Goal: Navigation & Orientation: Find specific page/section

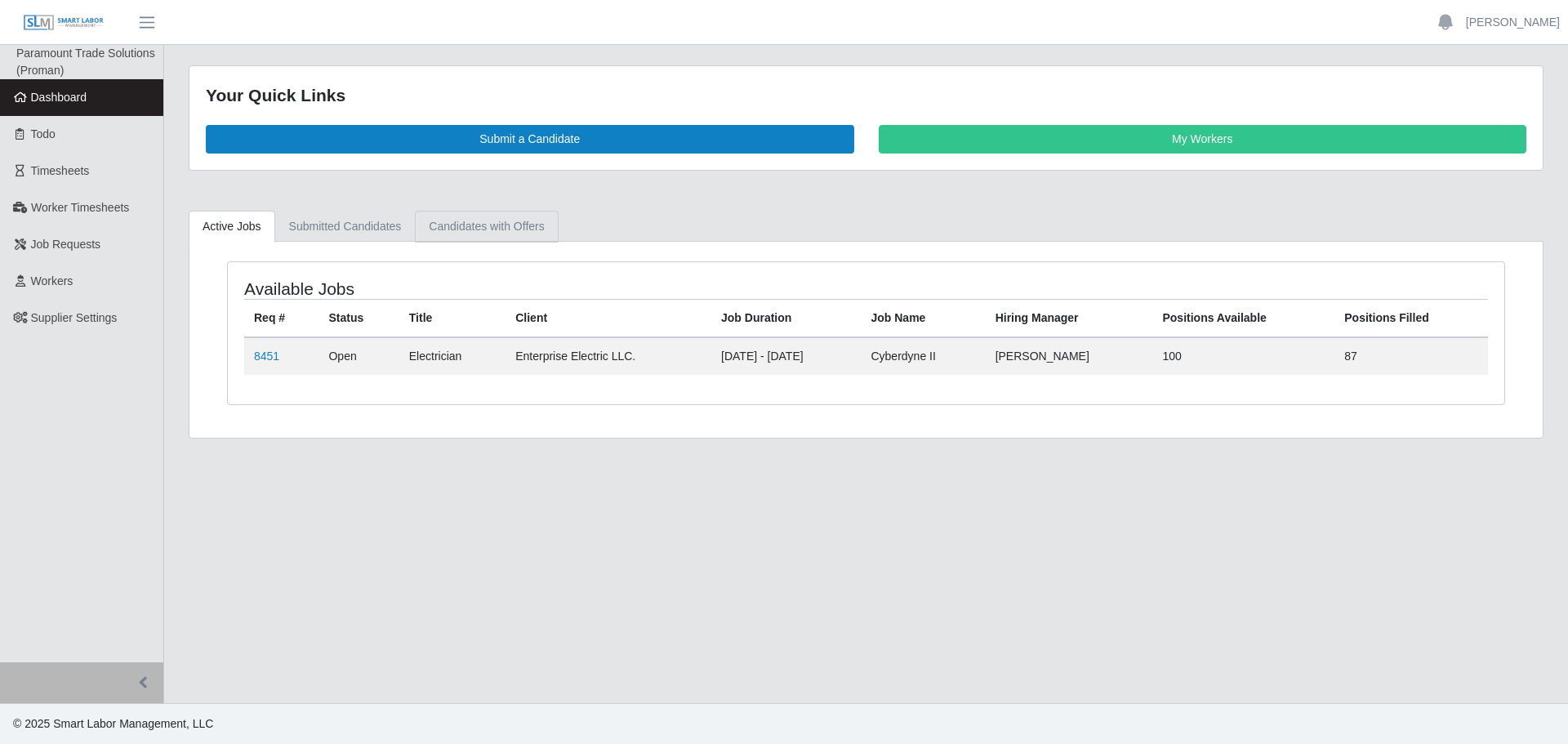
click at [537, 212] on link "Candidates with Offers" at bounding box center [485, 227] width 143 height 32
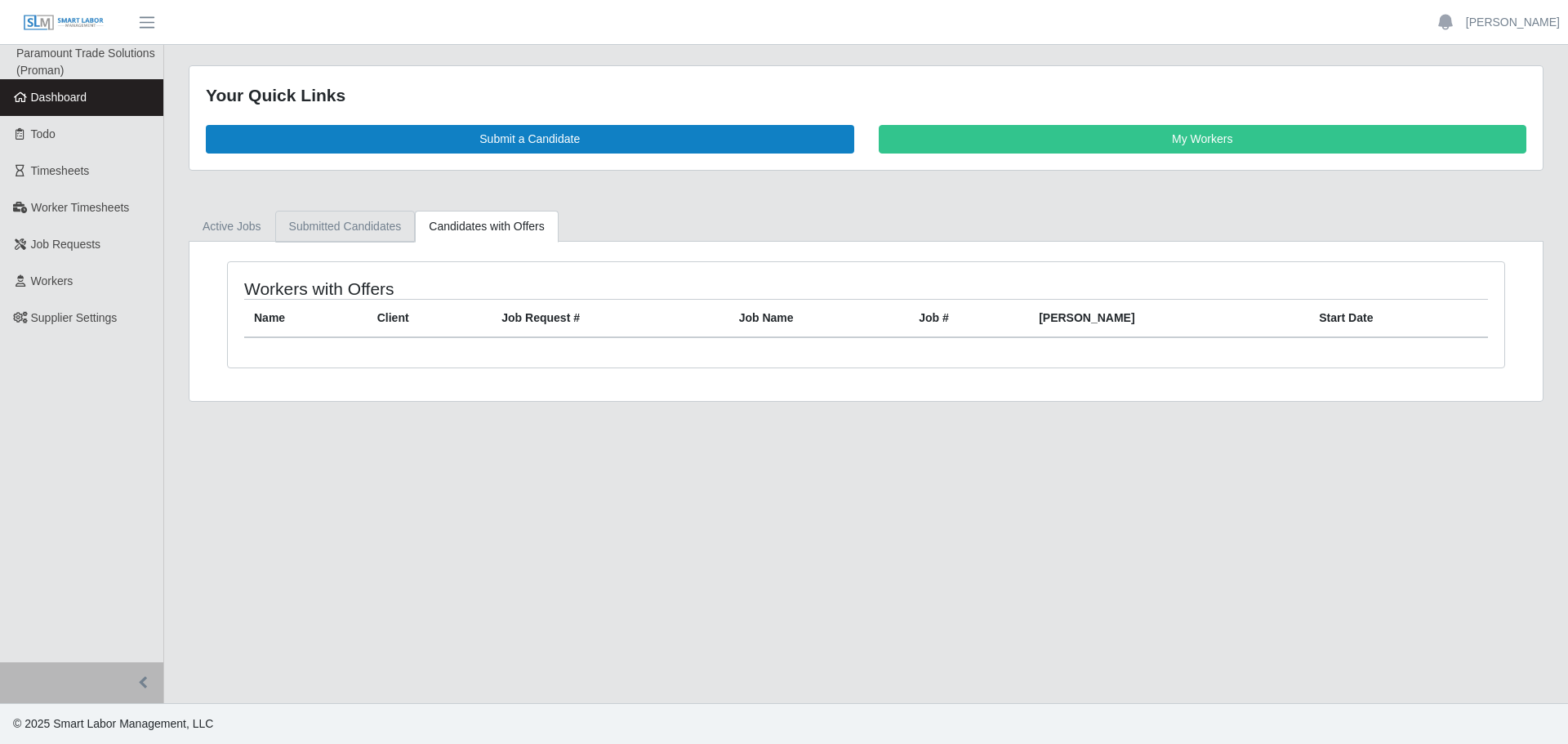
click at [340, 224] on link "Submitted Candidates" at bounding box center [345, 227] width 140 height 32
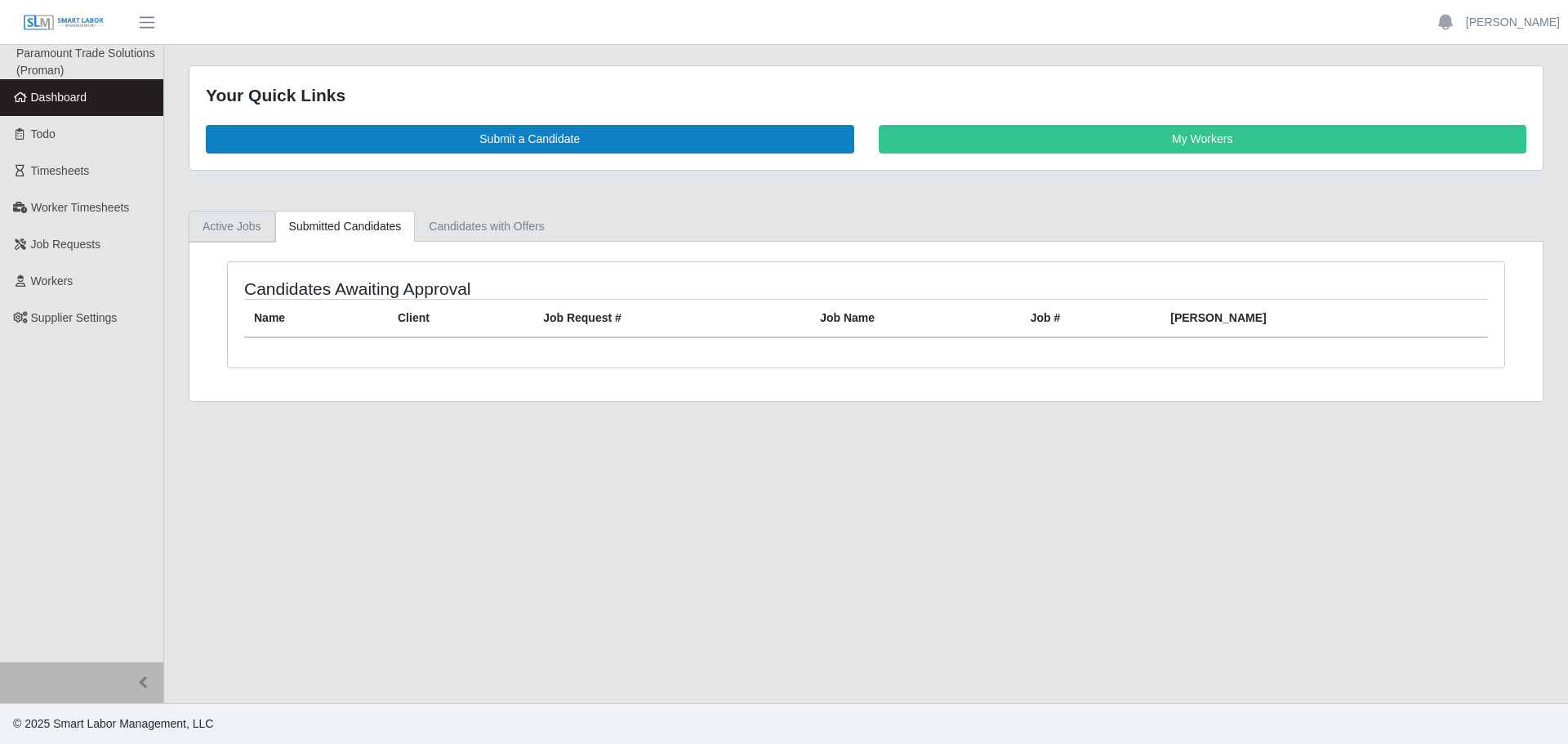
click at [240, 215] on link "Active Jobs" at bounding box center [232, 227] width 86 height 32
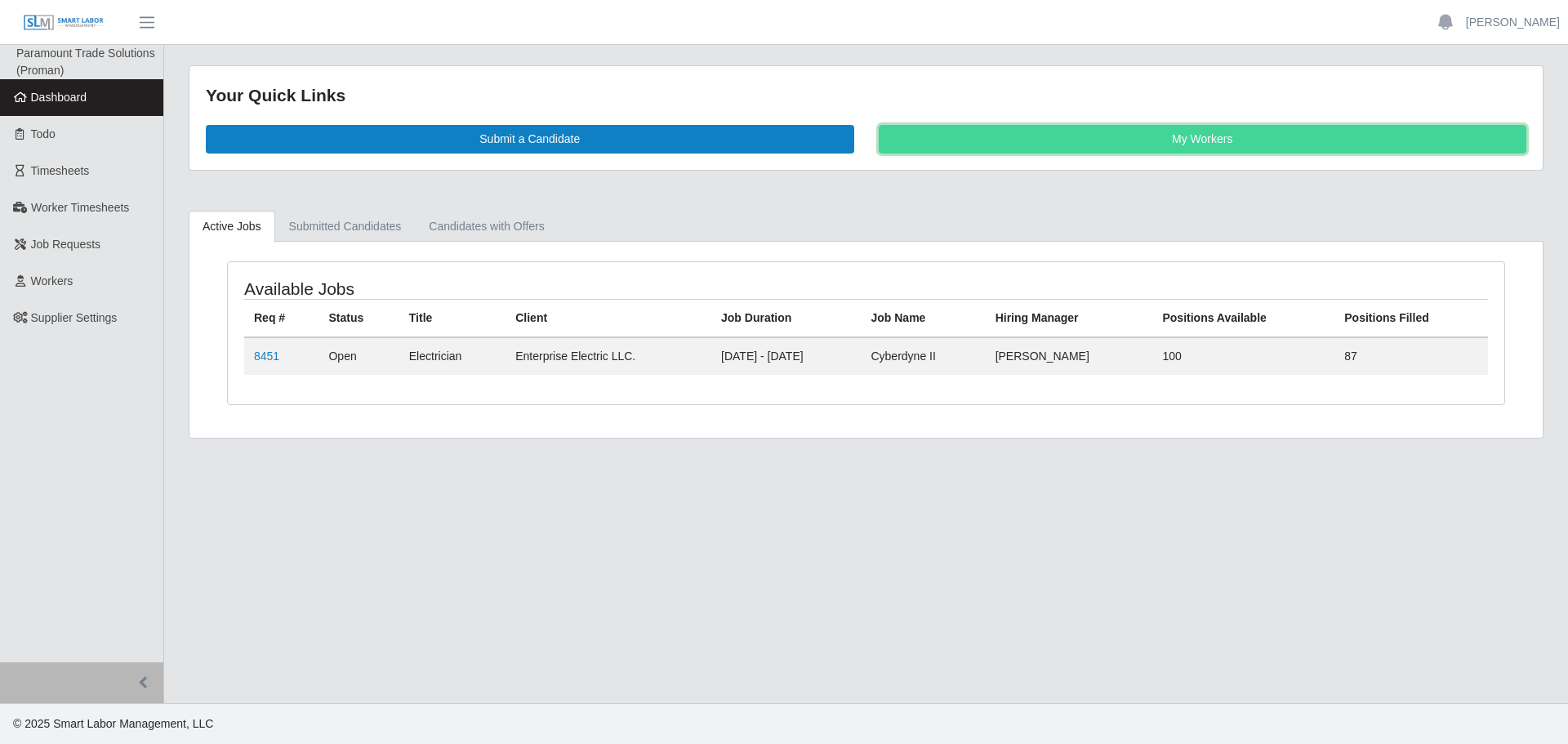
click at [1013, 145] on link "My Workers" at bounding box center [1203, 140] width 649 height 29
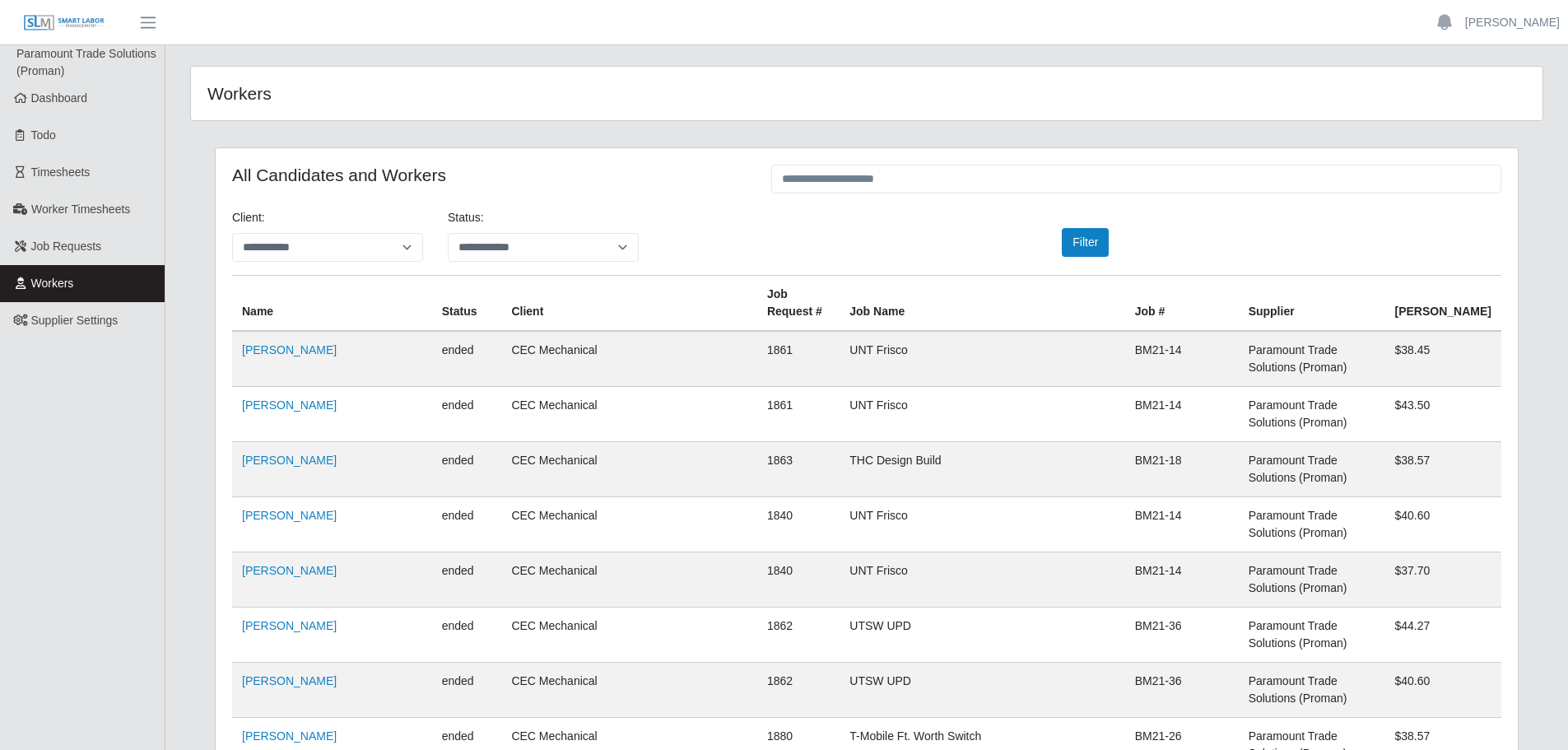
scroll to position [35536, 0]
